Goal: Find specific page/section: Find specific page/section

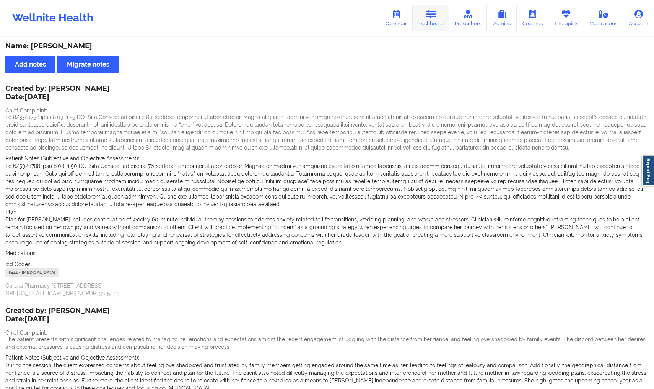
click at [437, 24] on link "Dashboard" at bounding box center [431, 17] width 37 height 25
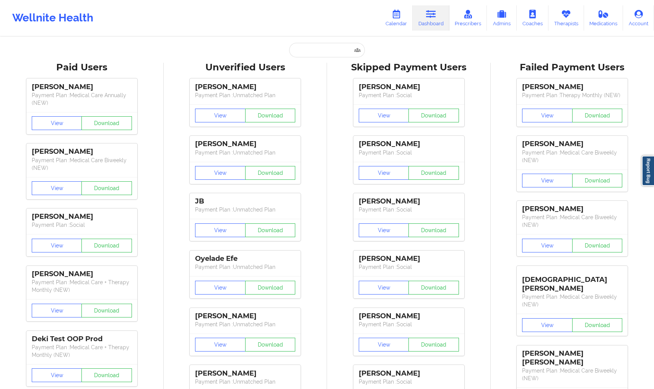
click at [321, 62] on div "Unverified Users" at bounding box center [245, 68] width 153 height 12
click at [321, 55] on input "text" at bounding box center [327, 50] width 76 height 15
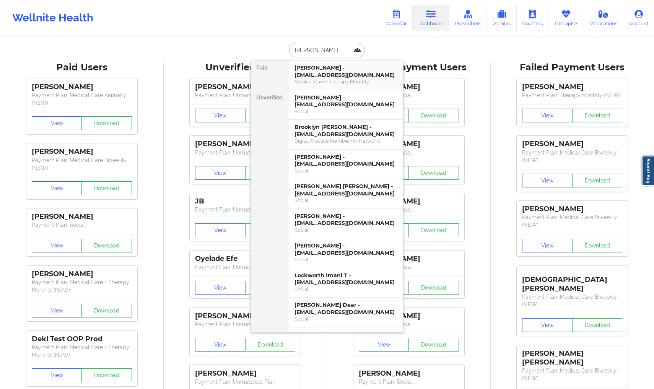
type input "[PERSON_NAME]"
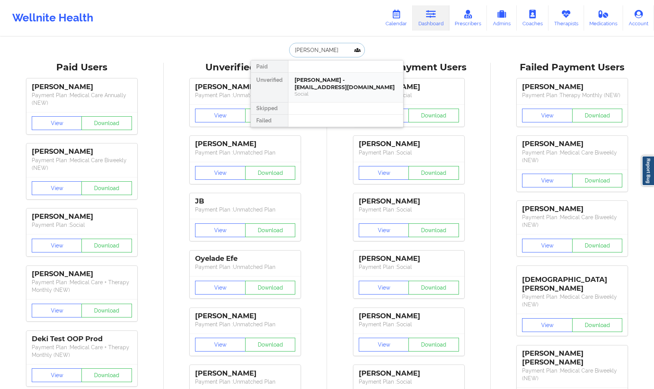
click at [310, 99] on div "[PERSON_NAME] - [EMAIL_ADDRESS][DOMAIN_NAME] Social" at bounding box center [345, 87] width 115 height 29
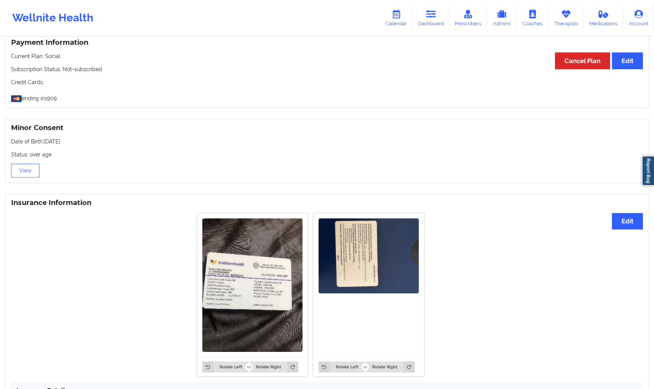
scroll to position [533, 0]
